Goal: Task Accomplishment & Management: Complete application form

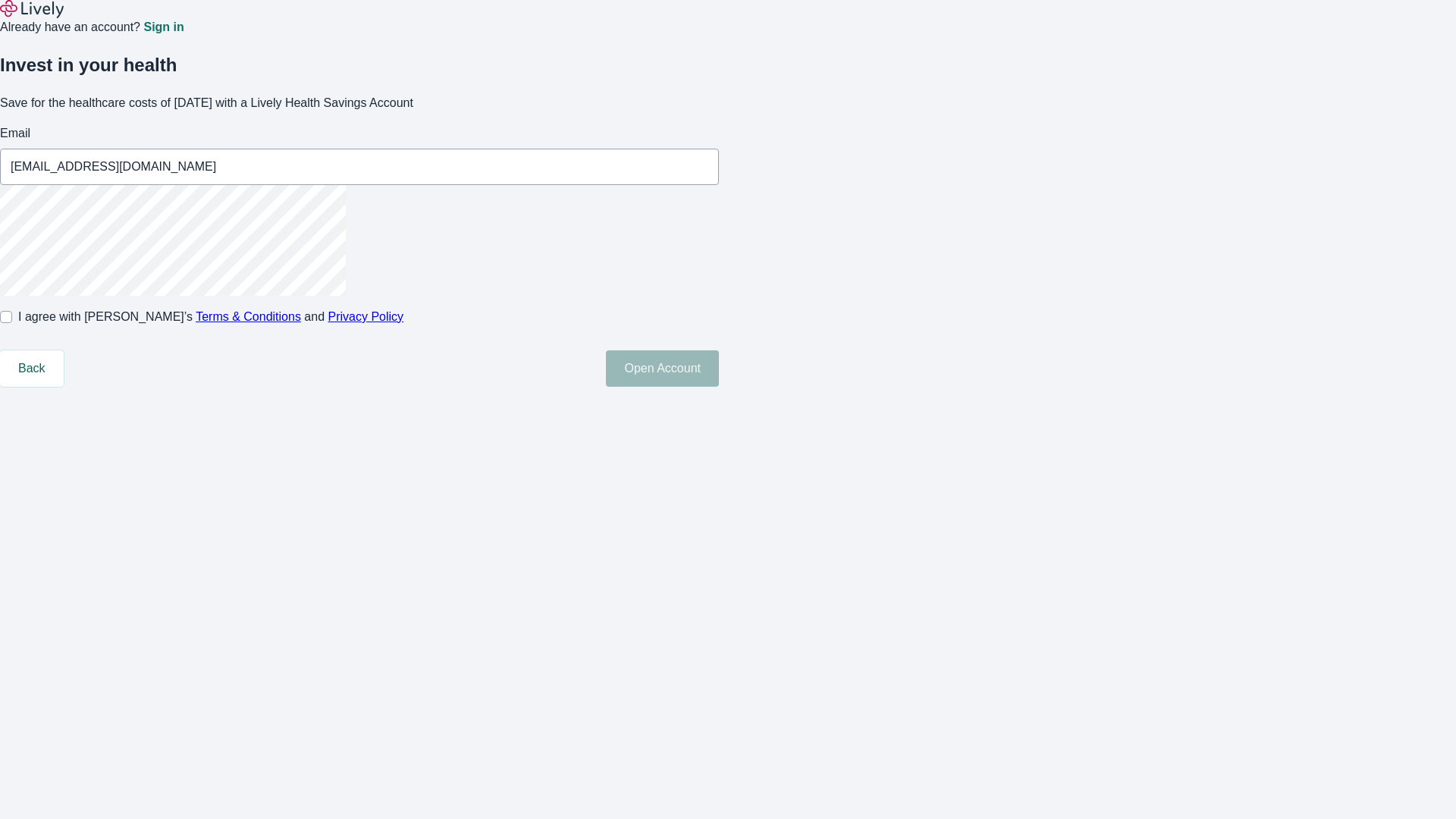
click at [12, 323] on input "I agree with Lively’s Terms & Conditions and Privacy Policy" at bounding box center [5, 317] width 12 height 12
checkbox input "true"
click at [719, 387] on button "Open Account" at bounding box center [662, 369] width 113 height 37
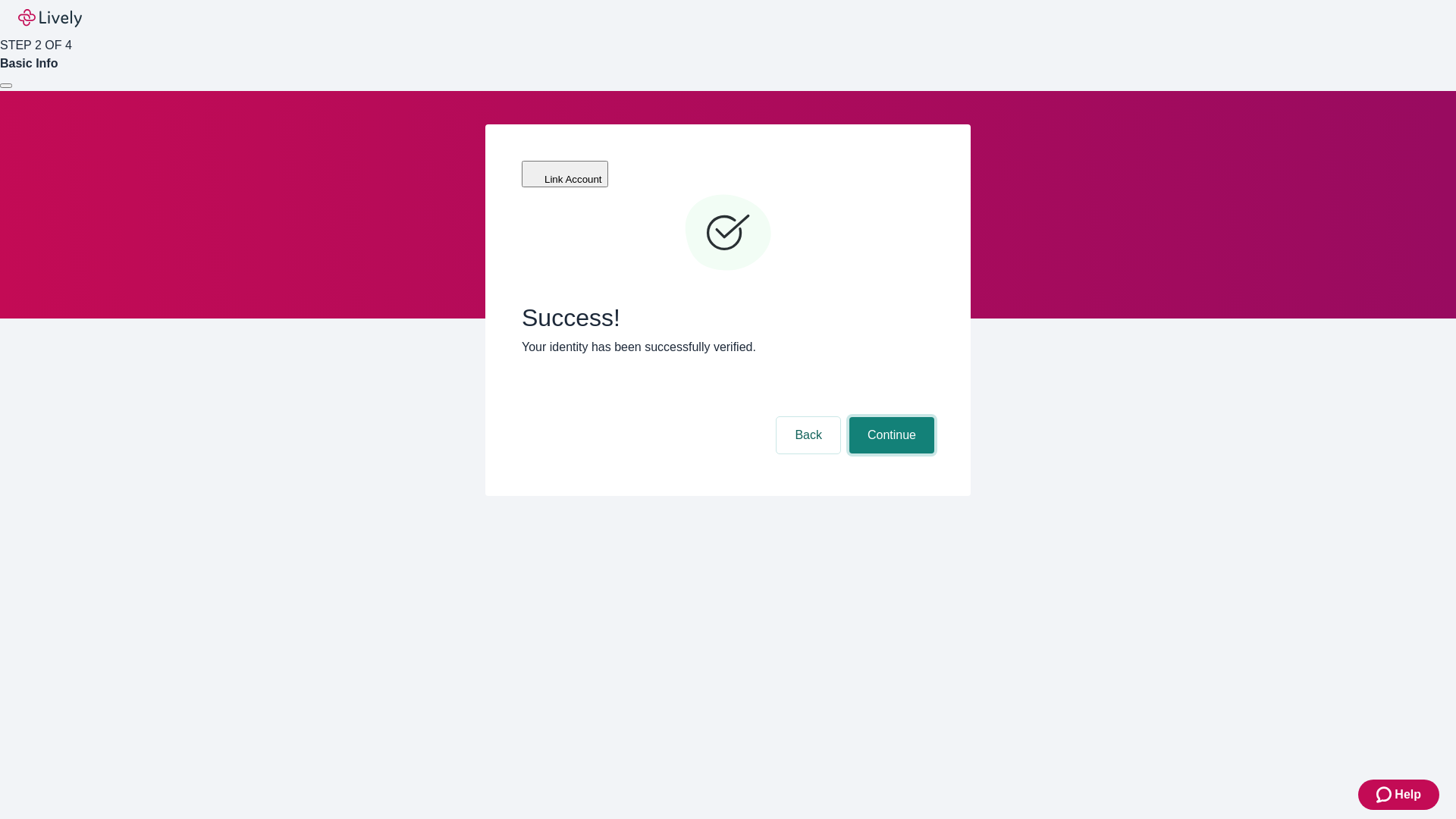
click at [889, 417] on button "Continue" at bounding box center [891, 435] width 85 height 37
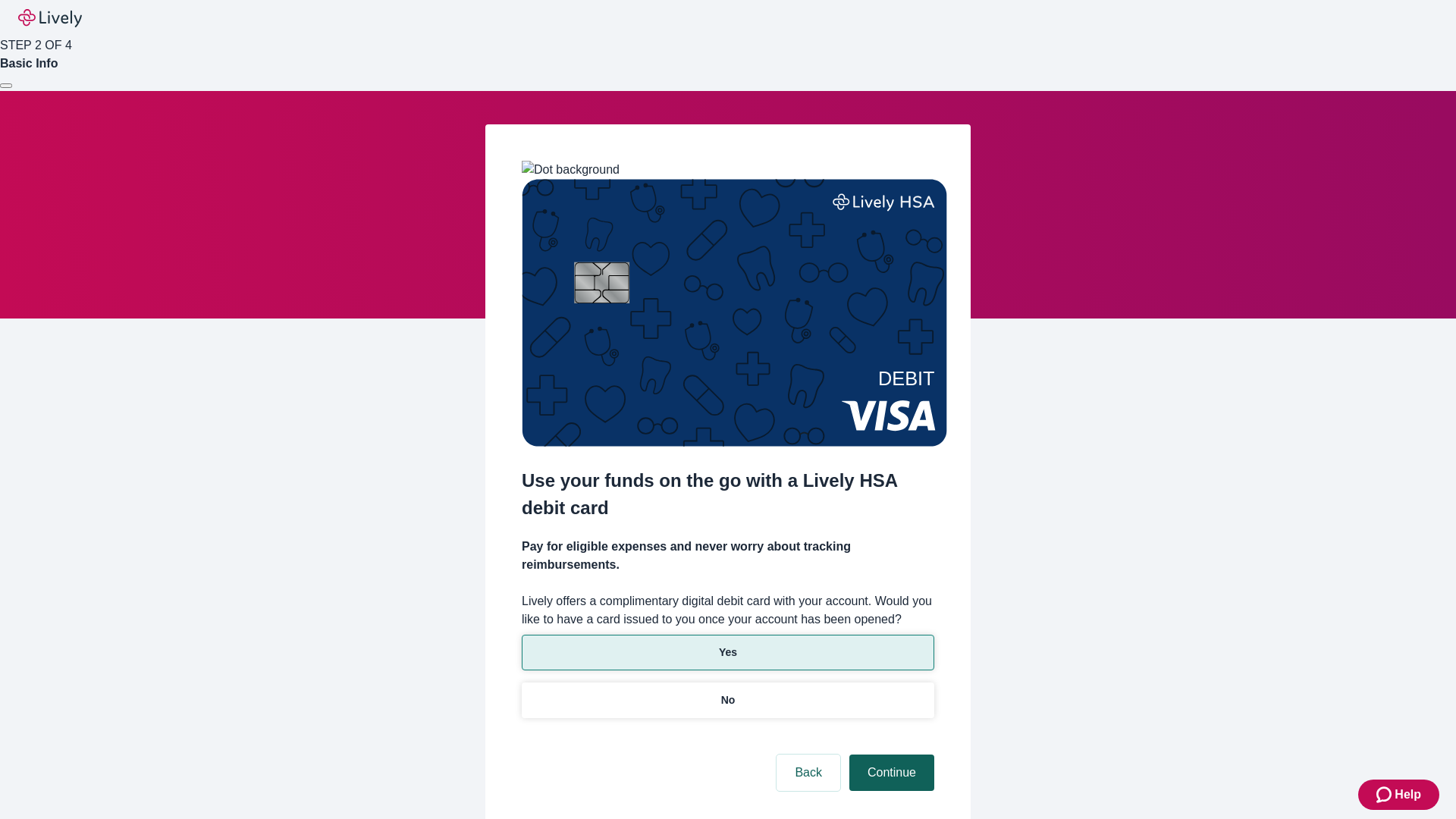
click at [727, 645] on p "Yes" at bounding box center [728, 652] width 18 height 16
click at [889, 755] on button "Continue" at bounding box center [891, 773] width 85 height 37
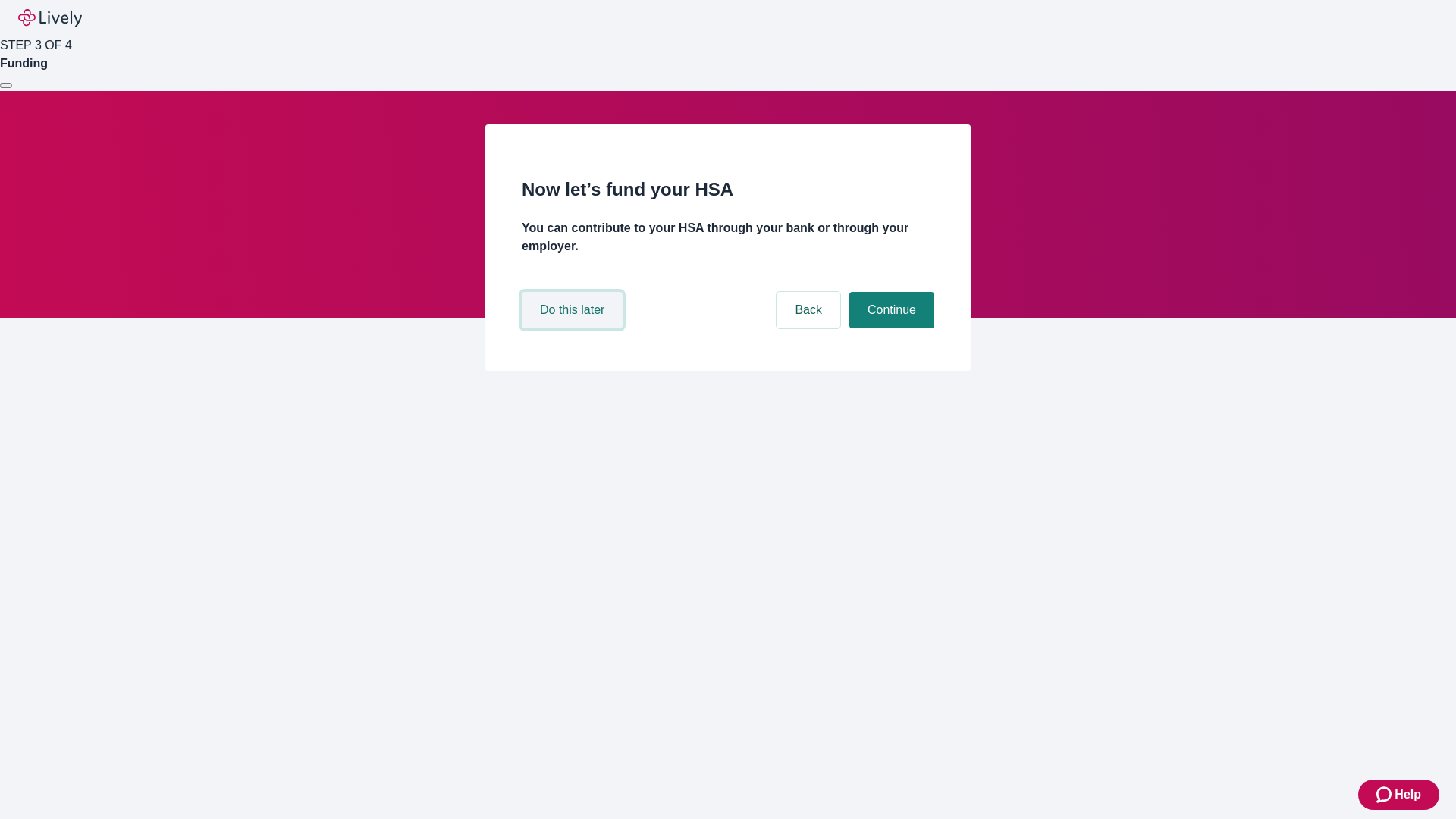
click at [574, 329] on button "Do this later" at bounding box center [572, 311] width 101 height 37
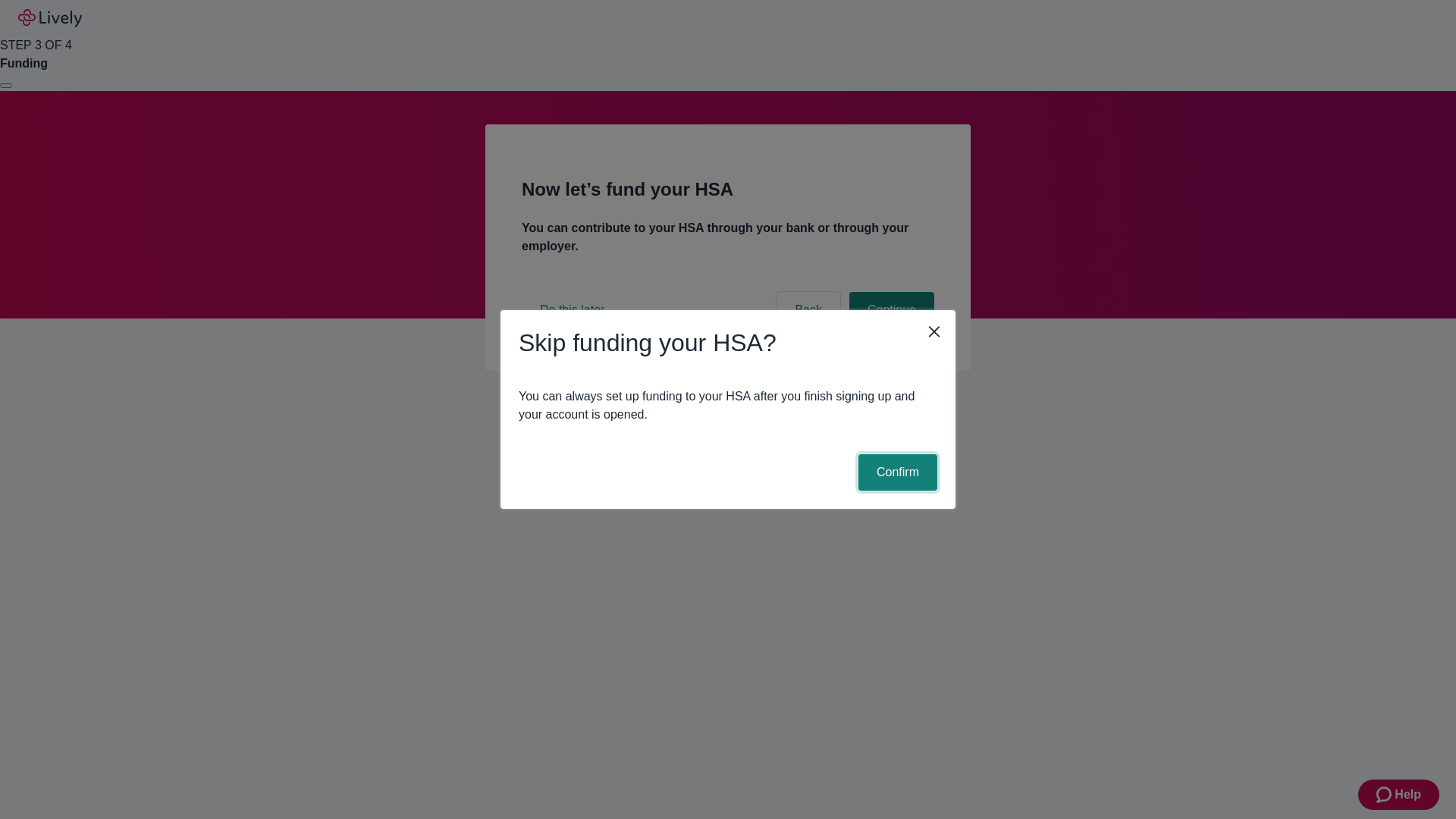
click at [896, 473] on button "Confirm" at bounding box center [897, 473] width 79 height 37
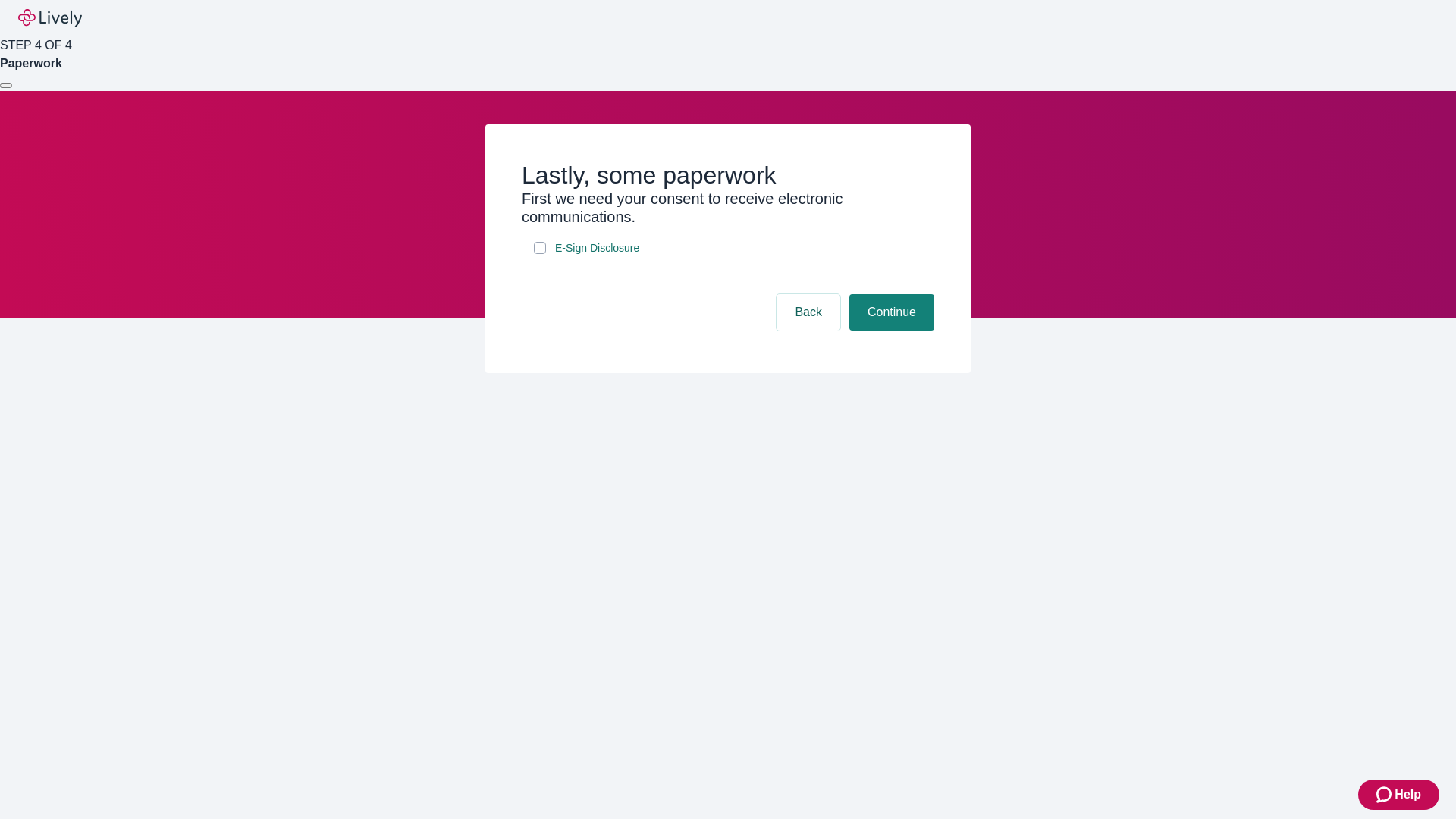
click at [540, 254] on input "E-Sign Disclosure" at bounding box center [539, 247] width 12 height 12
checkbox input "true"
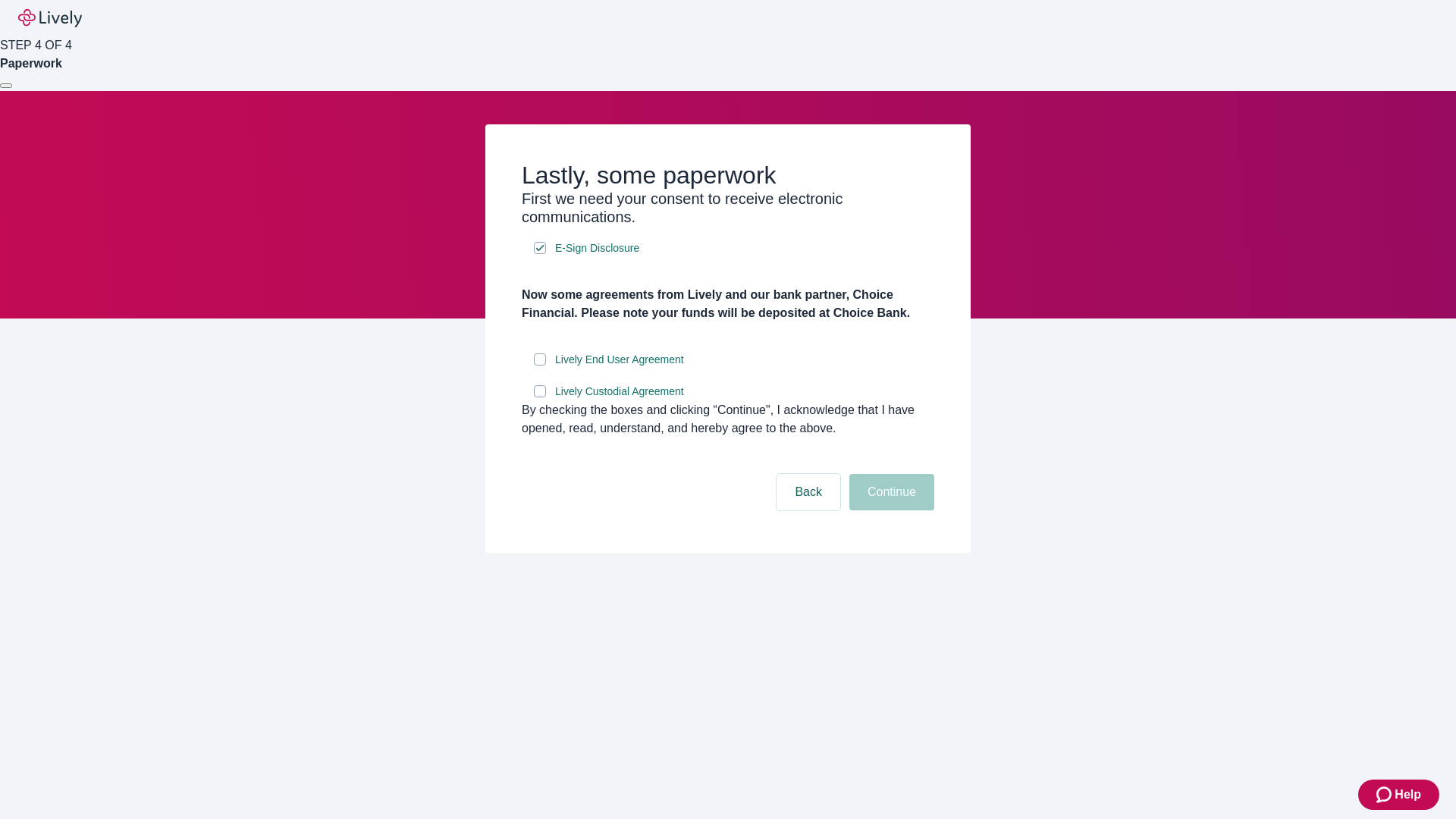
click at [540, 366] on input "Lively End User Agreement" at bounding box center [539, 359] width 12 height 12
checkbox input "true"
click at [540, 398] on input "Lively Custodial Agreement" at bounding box center [539, 391] width 12 height 12
checkbox input "true"
click at [889, 510] on button "Continue" at bounding box center [891, 493] width 85 height 37
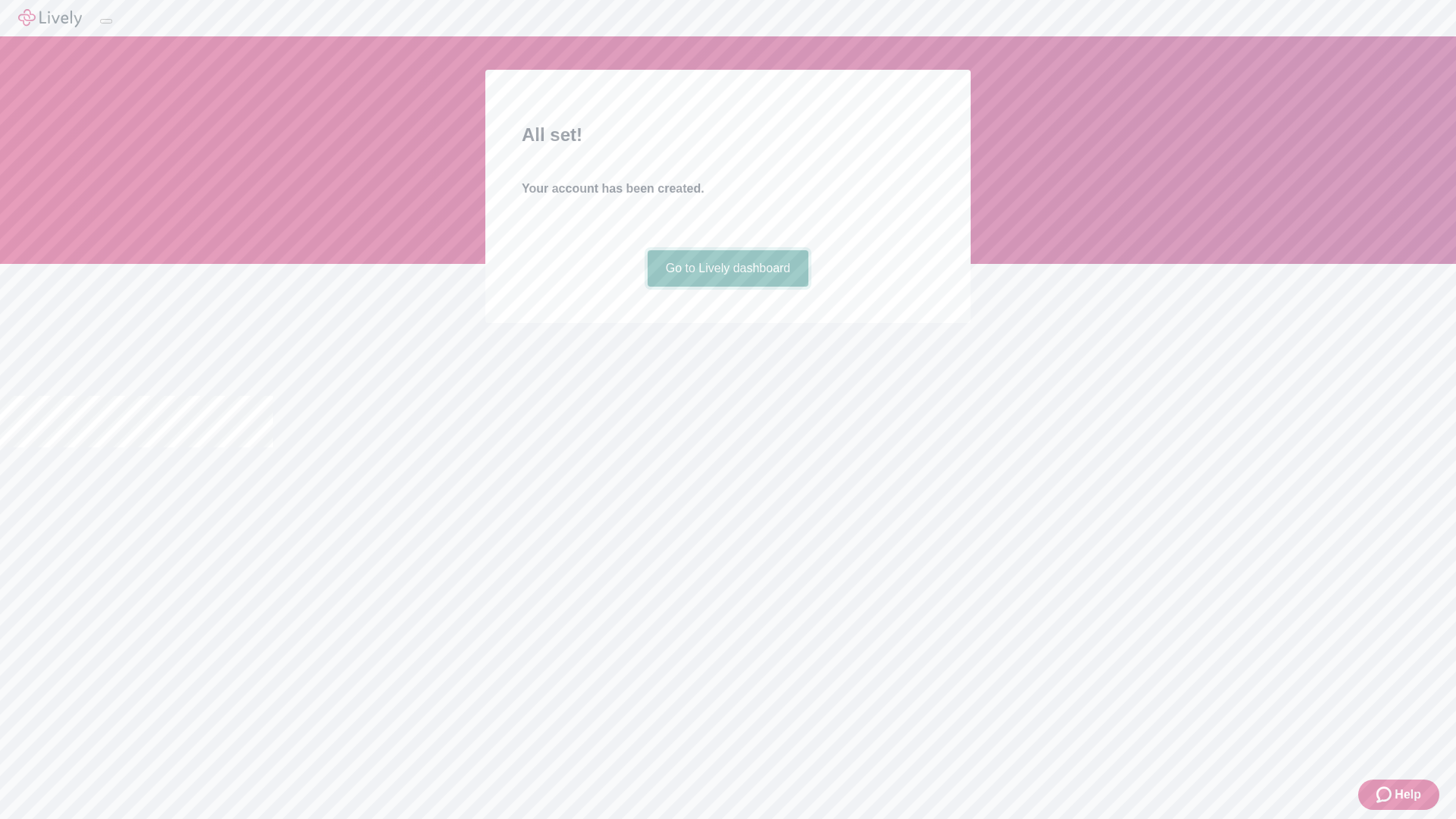
click at [727, 287] on link "Go to Lively dashboard" at bounding box center [728, 268] width 161 height 37
